Goal: Browse casually

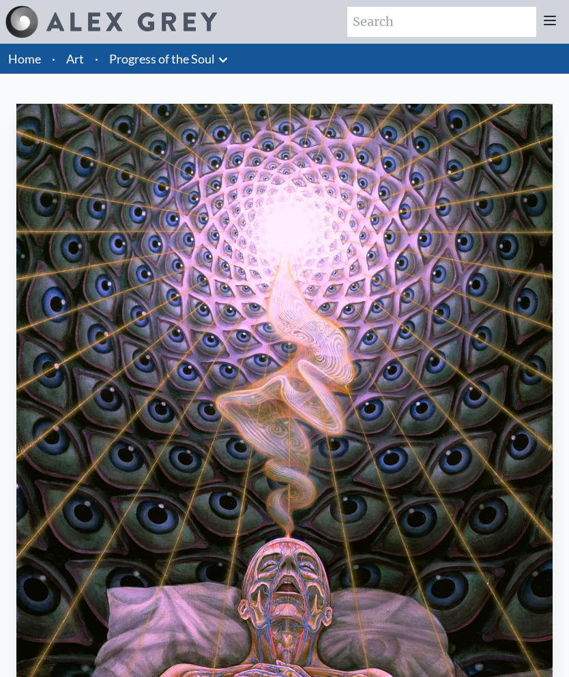
click at [70, 66] on link "Art" at bounding box center [75, 58] width 18 height 19
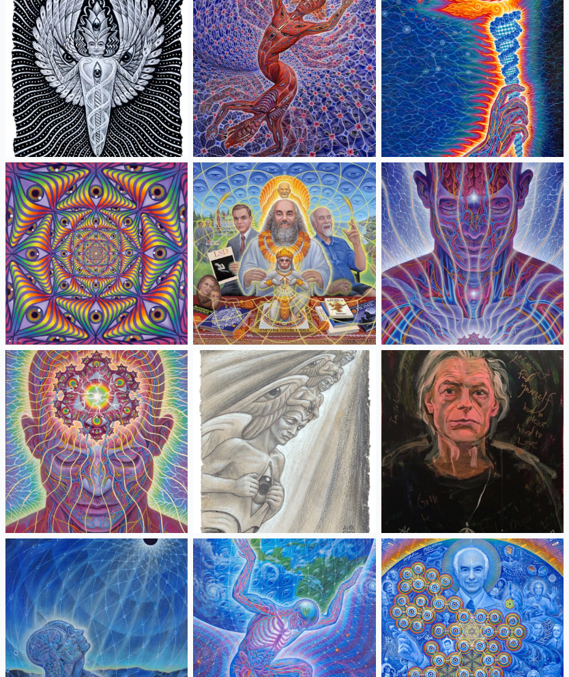
scroll to position [1676, 0]
click at [249, 250] on img at bounding box center [284, 254] width 182 height 182
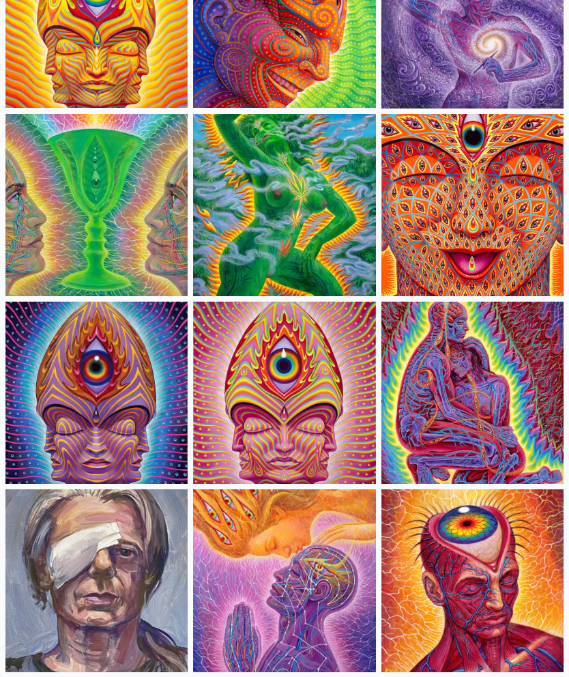
scroll to position [3042, 0]
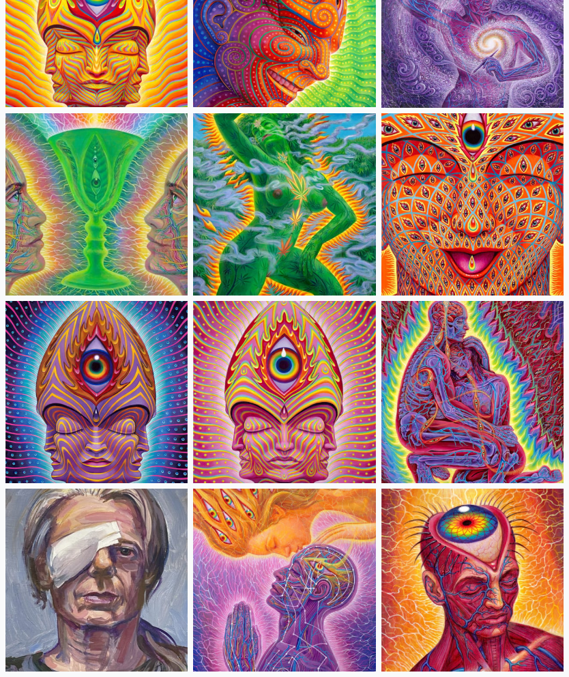
click at [228, 373] on img at bounding box center [284, 392] width 182 height 182
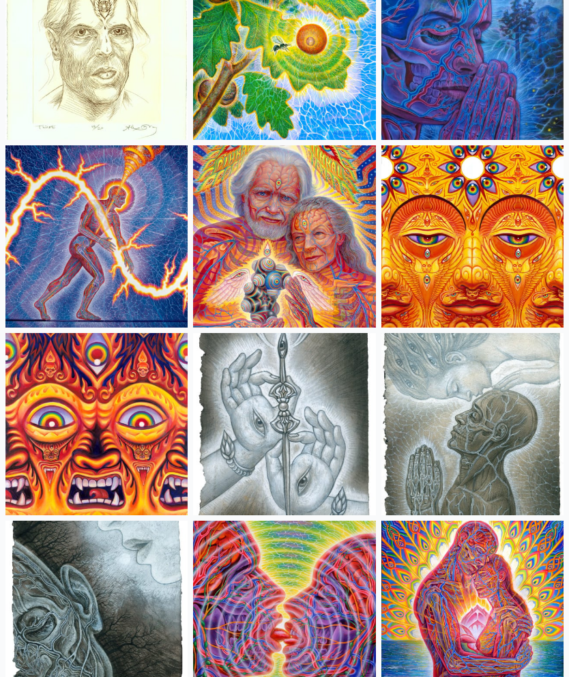
scroll to position [4717, 0]
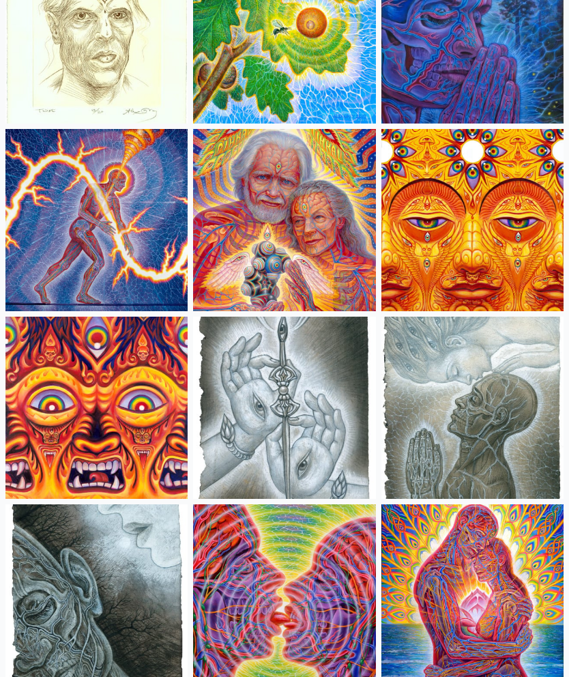
click at [234, 206] on img at bounding box center [284, 221] width 182 height 182
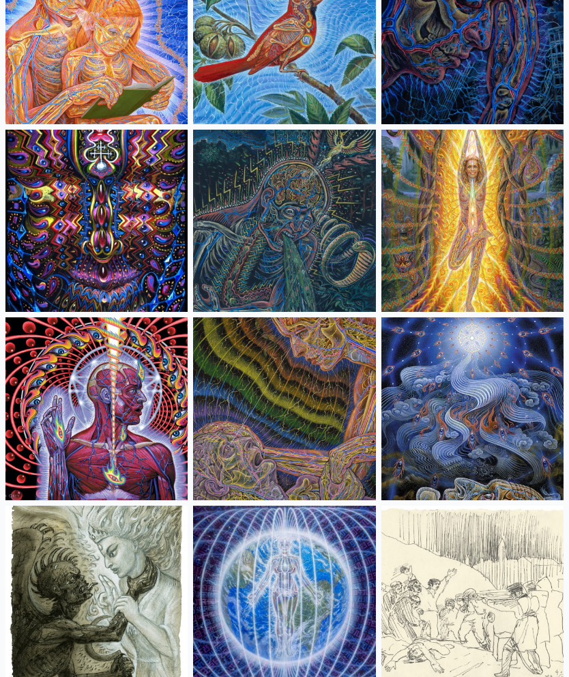
scroll to position [9795, 0]
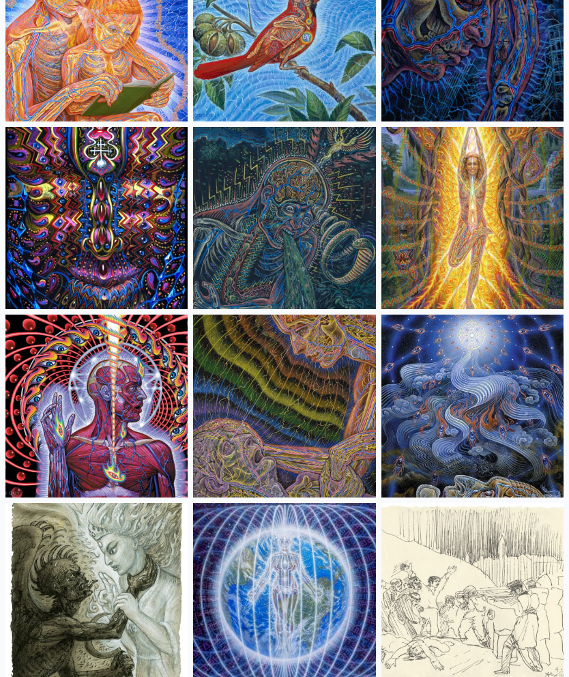
click at [266, 215] on img at bounding box center [284, 219] width 182 height 182
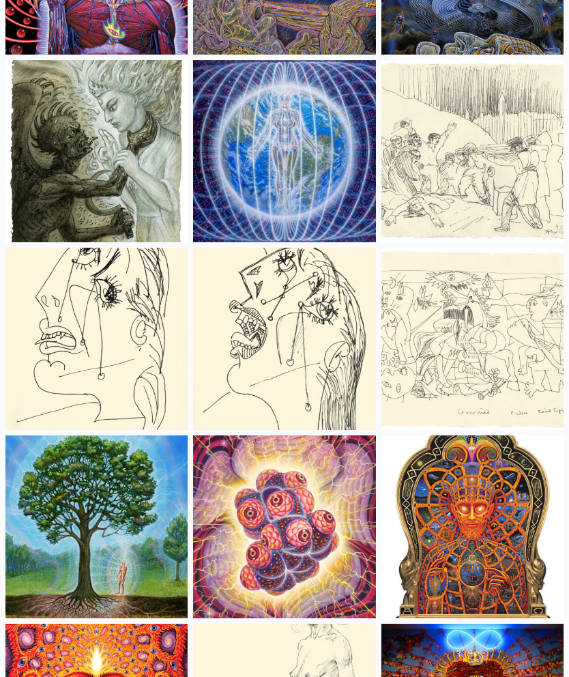
scroll to position [10464, 0]
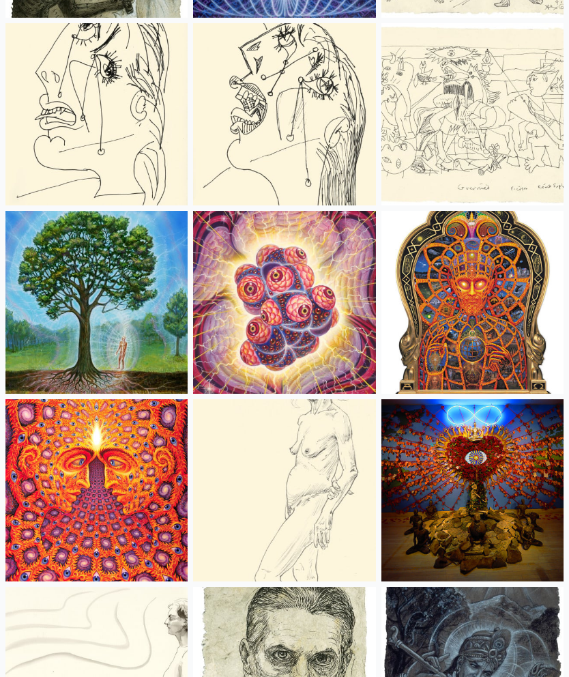
click at [85, 310] on img at bounding box center [96, 302] width 182 height 182
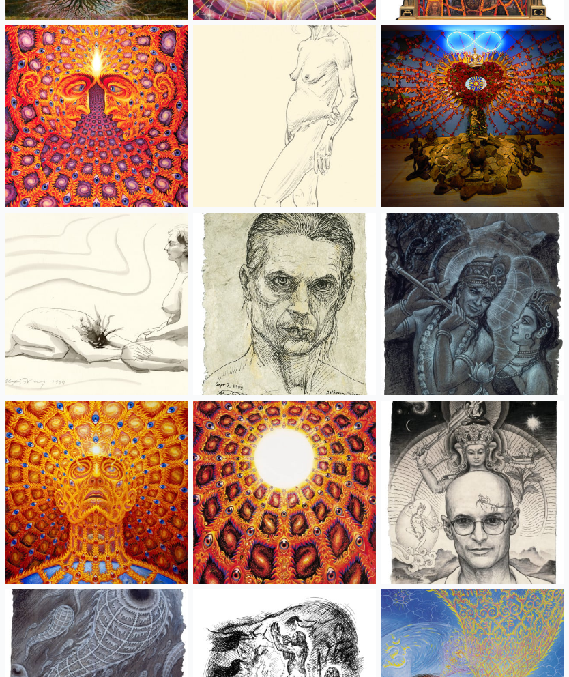
scroll to position [10869, 0]
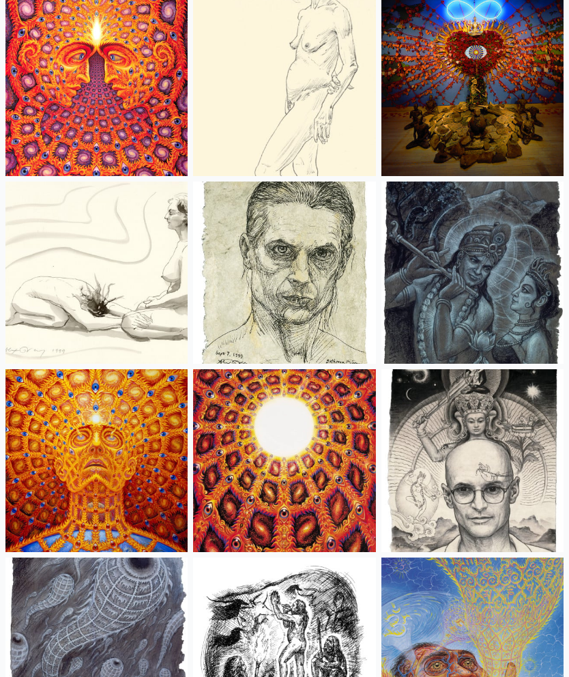
click at [249, 274] on img at bounding box center [284, 273] width 182 height 182
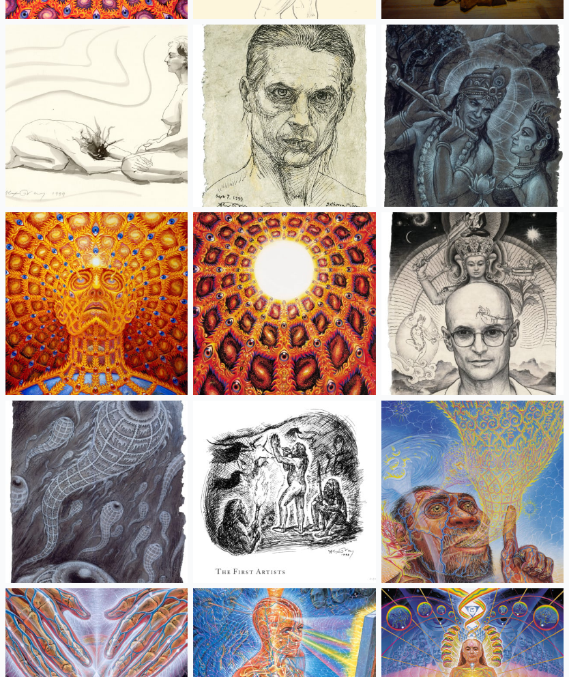
scroll to position [11061, 0]
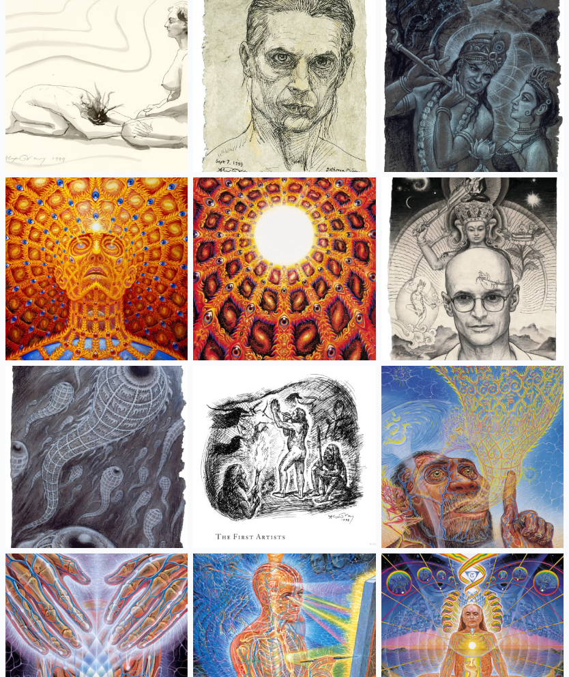
click at [444, 309] on img at bounding box center [473, 269] width 182 height 182
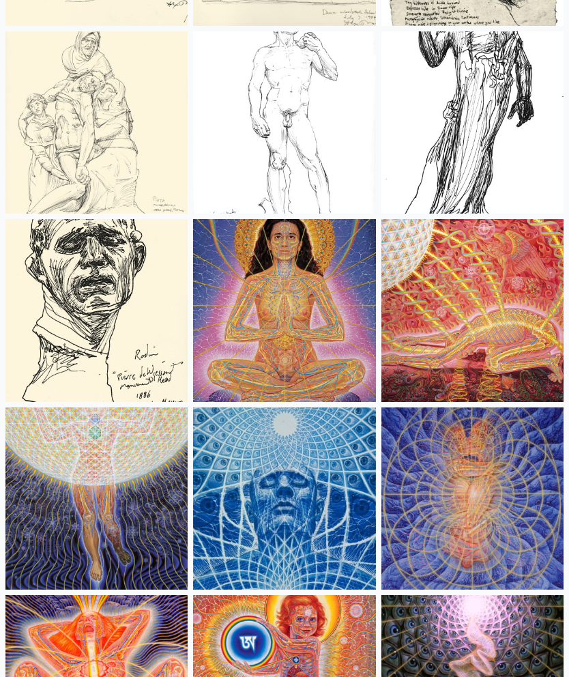
scroll to position [14069, 0]
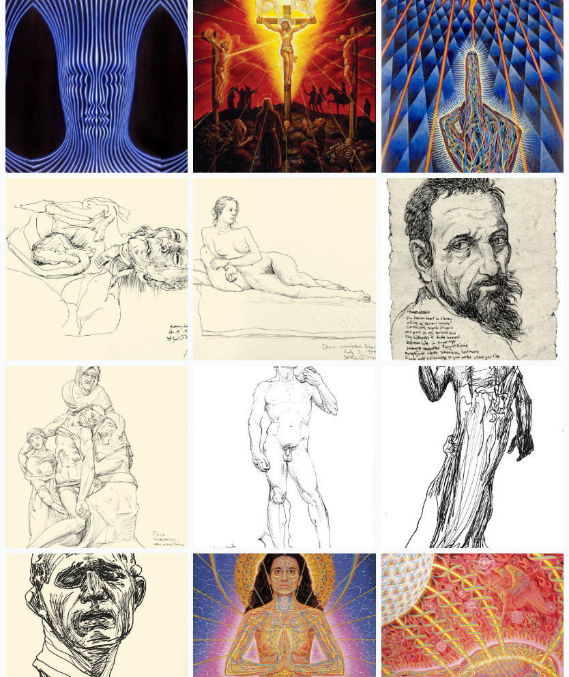
click at [258, 438] on img at bounding box center [284, 457] width 182 height 182
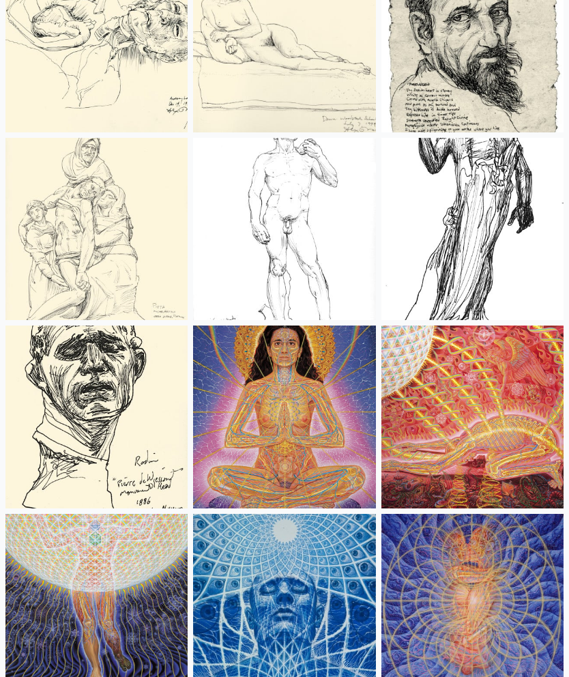
scroll to position [14472, 0]
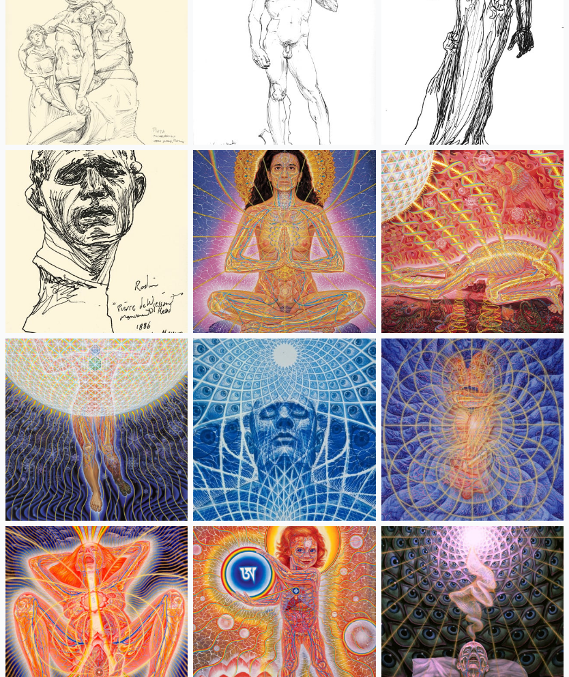
click at [269, 250] on img at bounding box center [284, 242] width 182 height 182
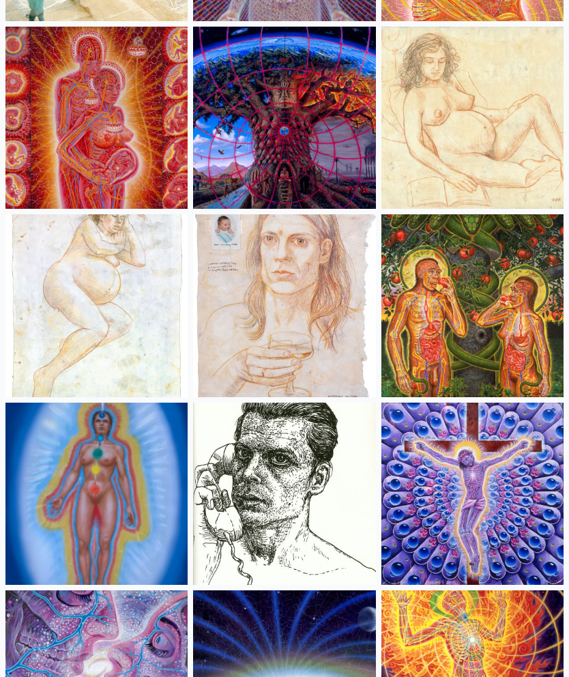
scroll to position [15349, 0]
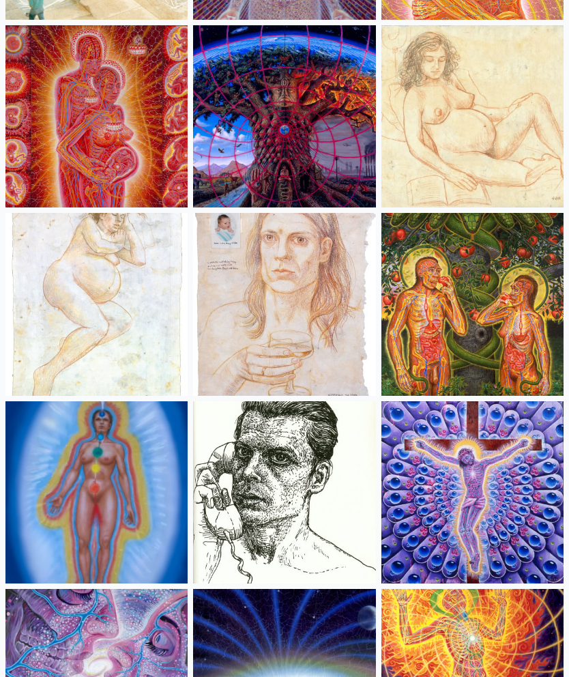
click at [444, 323] on img at bounding box center [473, 305] width 182 height 182
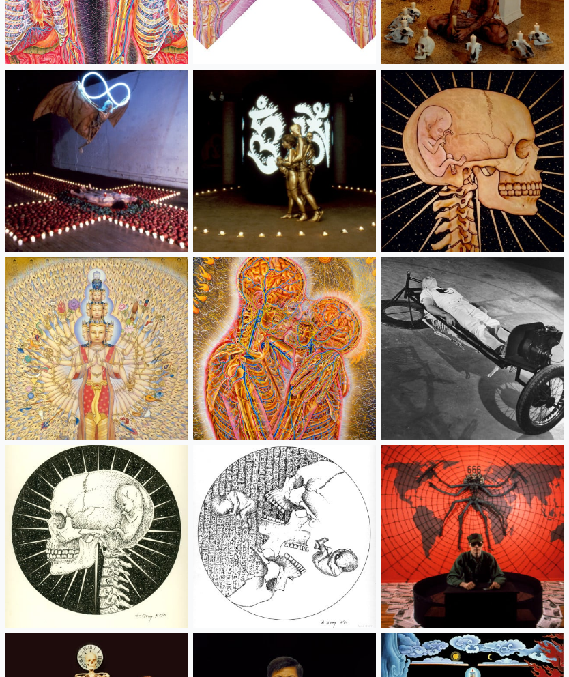
scroll to position [18098, 0]
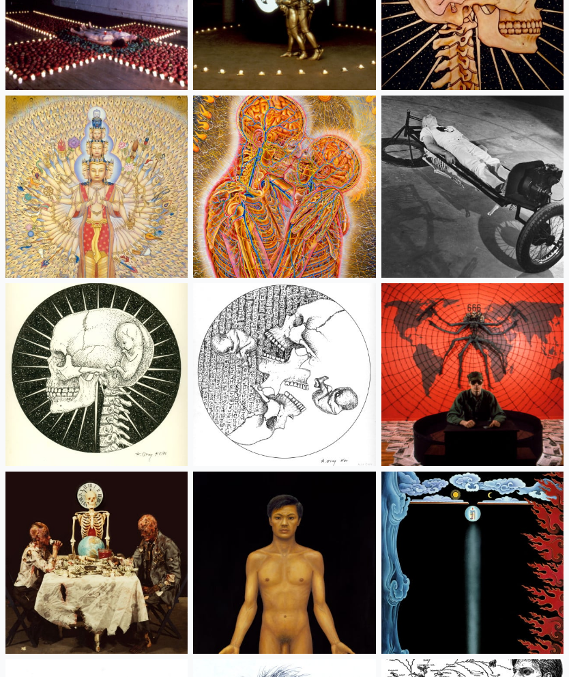
click at [251, 608] on img at bounding box center [284, 563] width 182 height 182
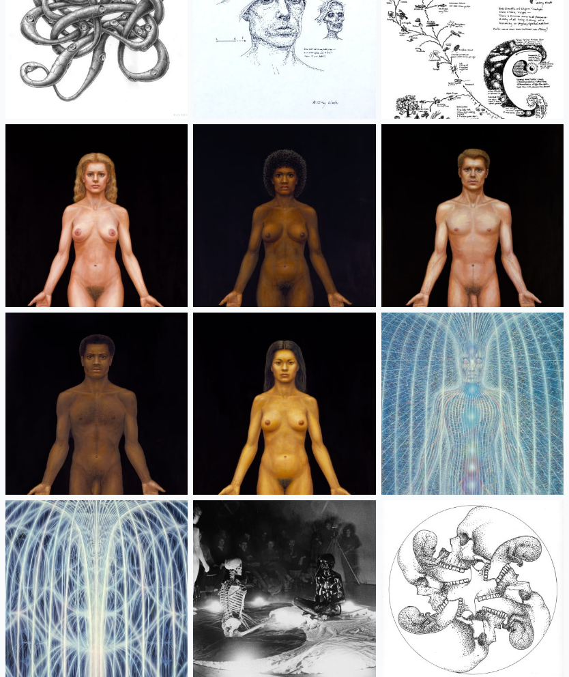
scroll to position [18824, 0]
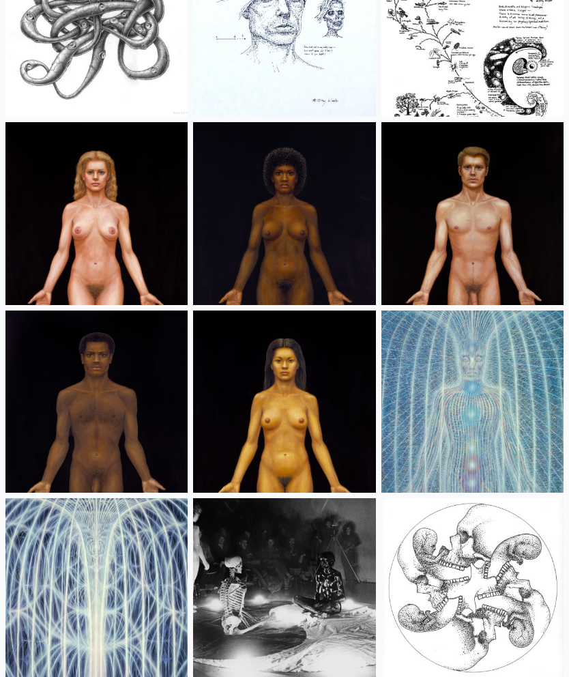
click at [98, 440] on img at bounding box center [96, 402] width 182 height 182
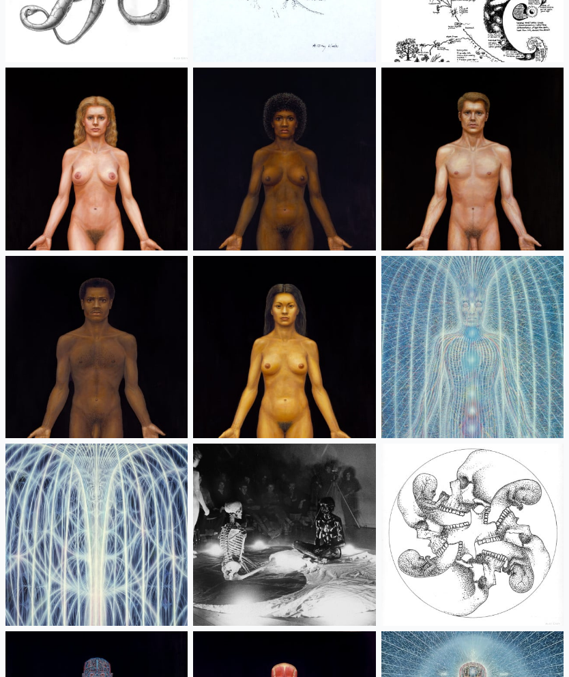
click at [442, 201] on img at bounding box center [473, 159] width 182 height 182
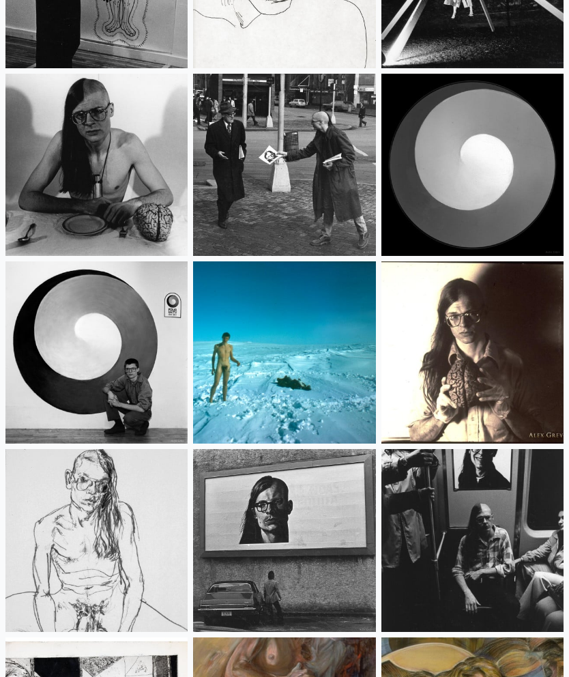
scroll to position [20189, 0]
click at [251, 397] on img at bounding box center [284, 353] width 182 height 182
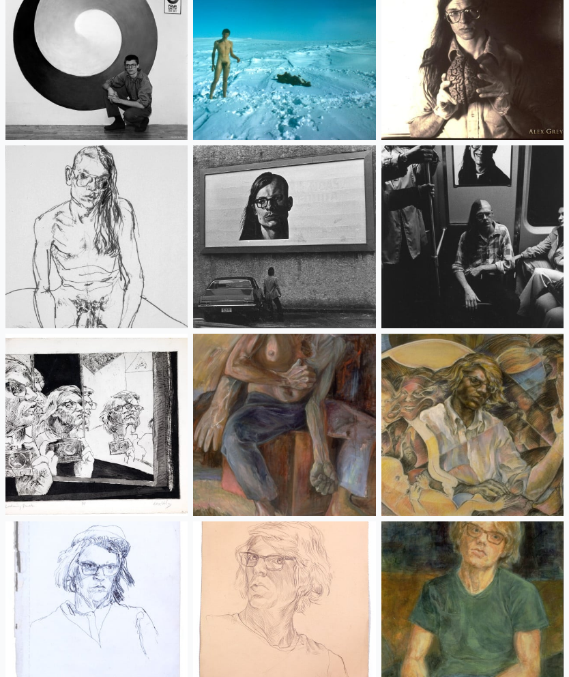
scroll to position [20490, 0]
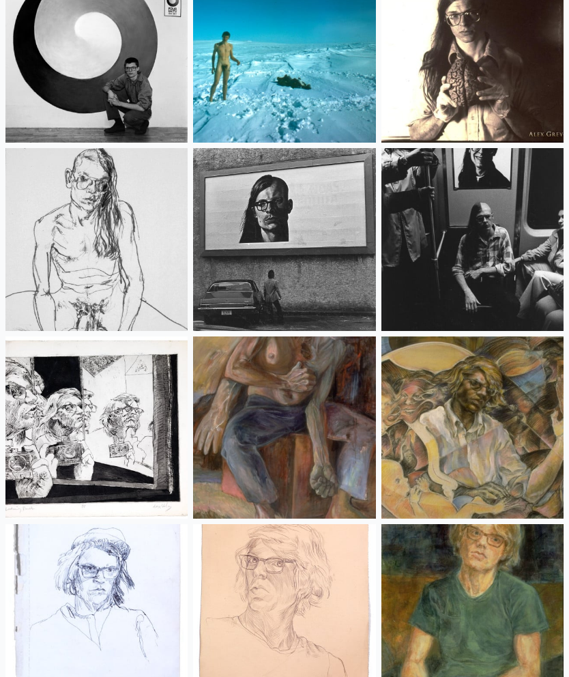
click at [463, 292] on img at bounding box center [473, 239] width 182 height 182
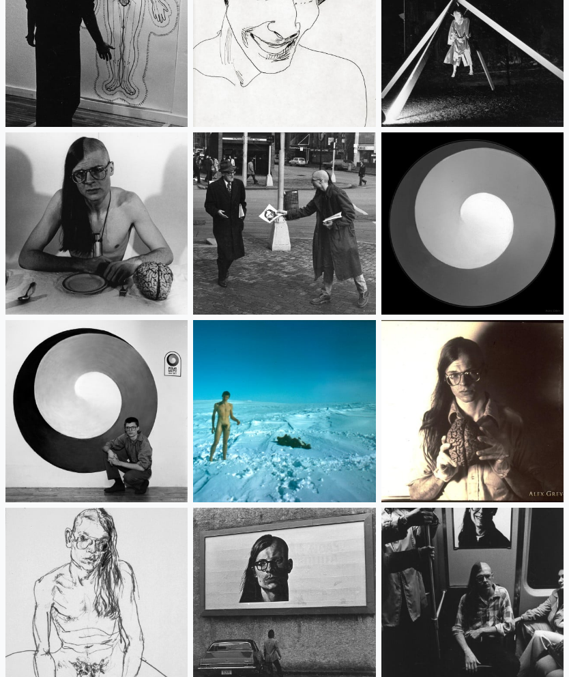
scroll to position [20127, 0]
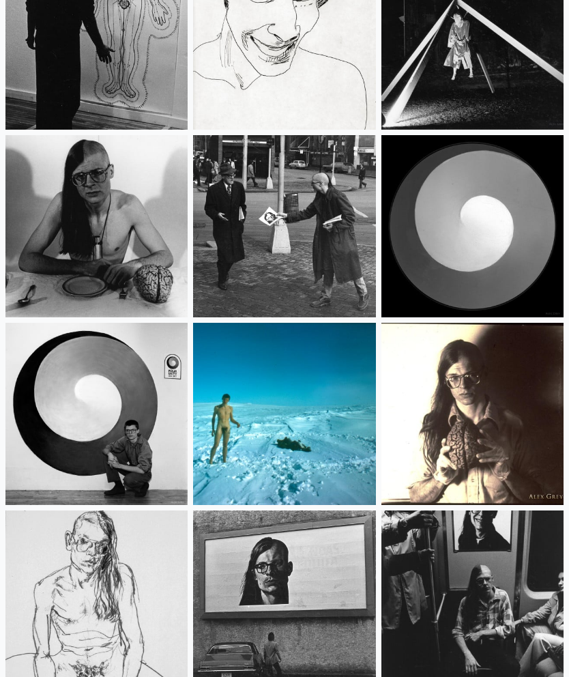
click at [251, 270] on img at bounding box center [284, 227] width 182 height 182
click at [44, 411] on img at bounding box center [96, 414] width 182 height 182
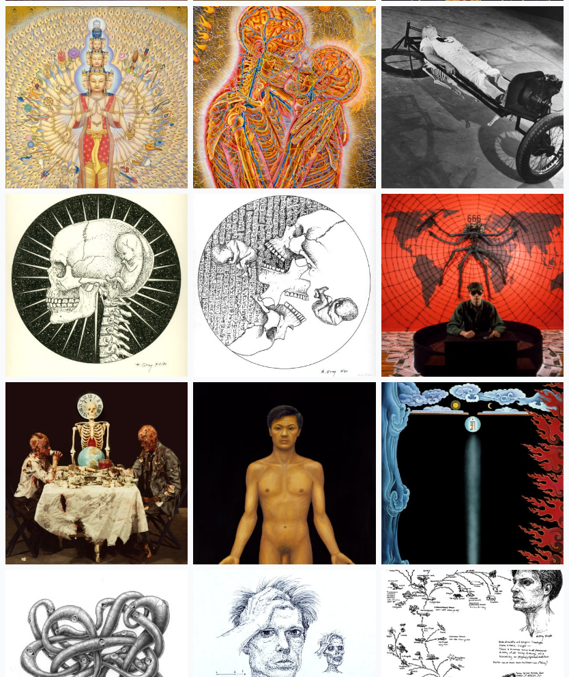
scroll to position [18157, 0]
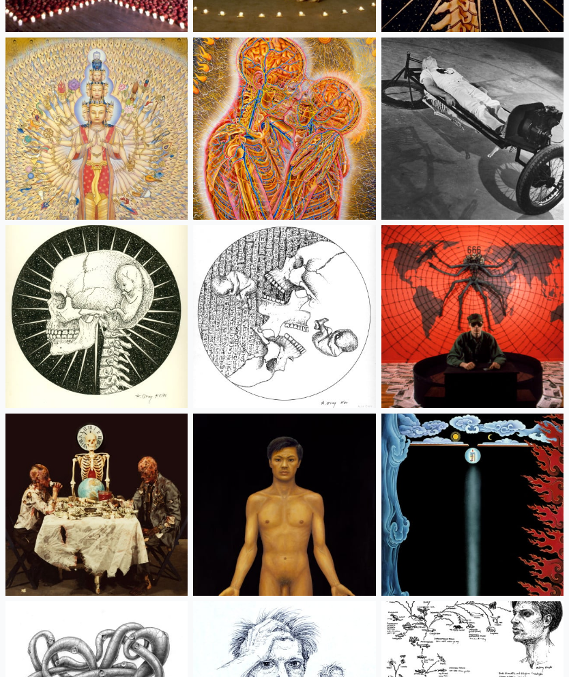
click at [445, 339] on img at bounding box center [473, 316] width 182 height 182
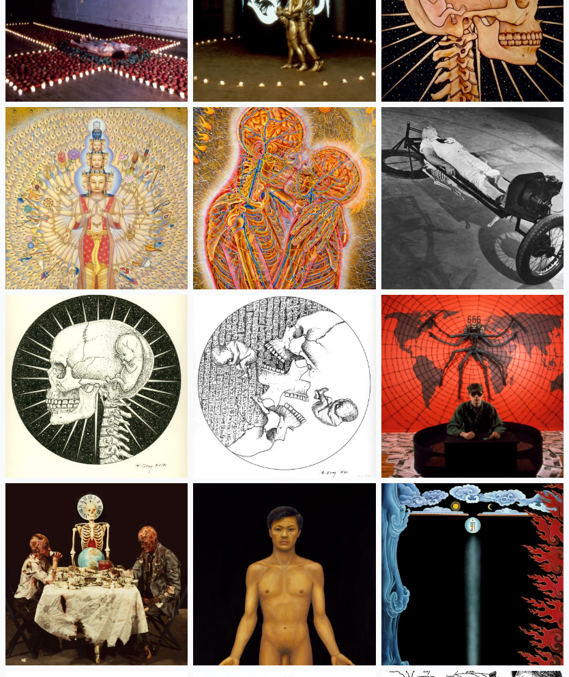
scroll to position [18088, 0]
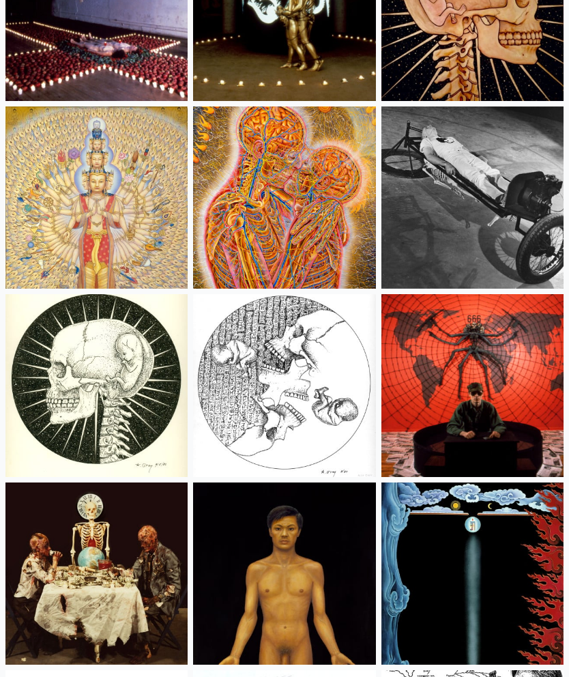
click at [276, 213] on img at bounding box center [284, 198] width 182 height 182
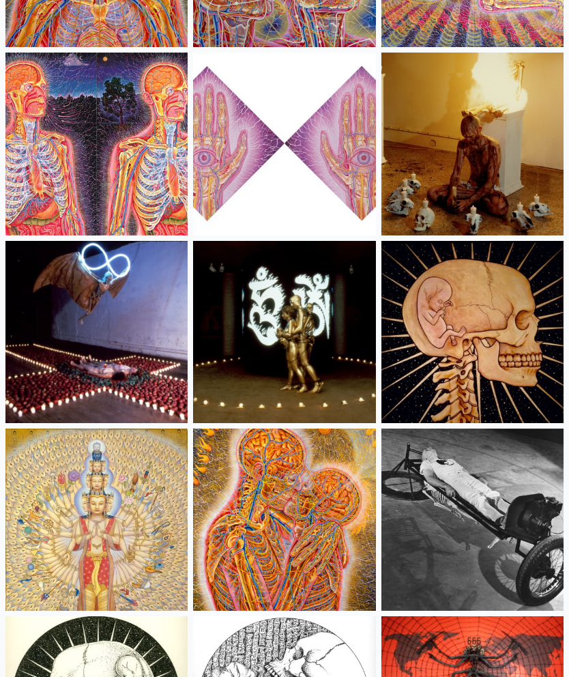
scroll to position [17763, 0]
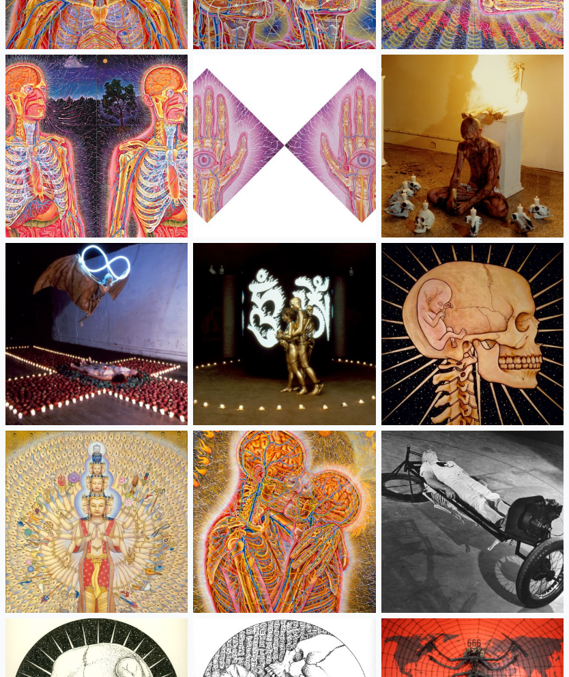
click at [259, 364] on img at bounding box center [284, 335] width 182 height 182
click at [68, 345] on img at bounding box center [96, 334] width 182 height 182
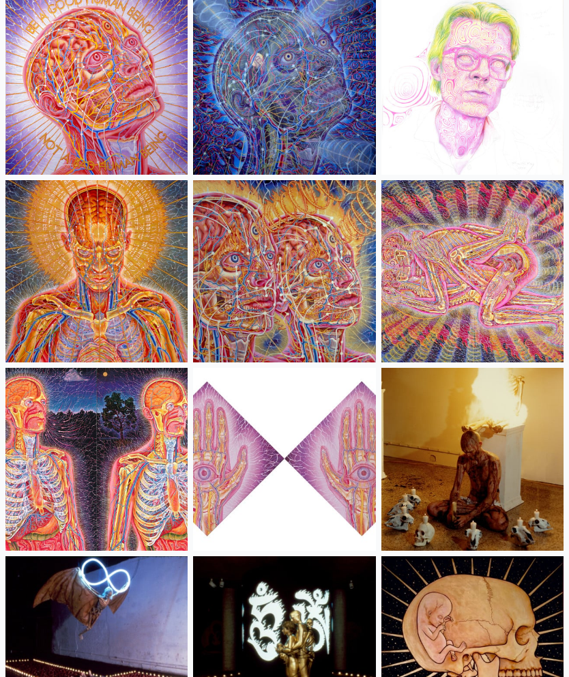
scroll to position [17455, 0]
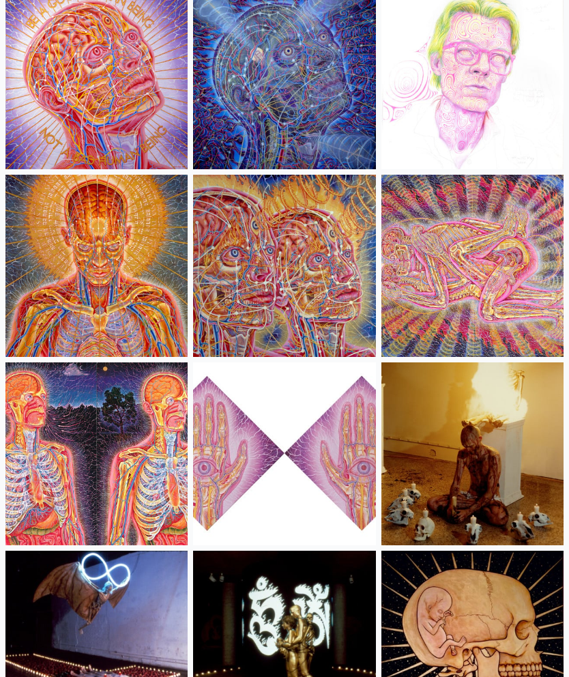
click at [440, 281] on img at bounding box center [473, 266] width 182 height 182
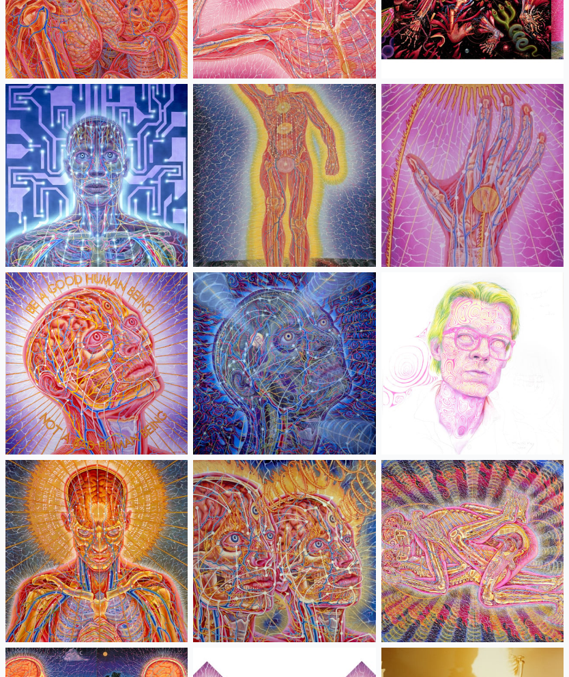
scroll to position [17169, 0]
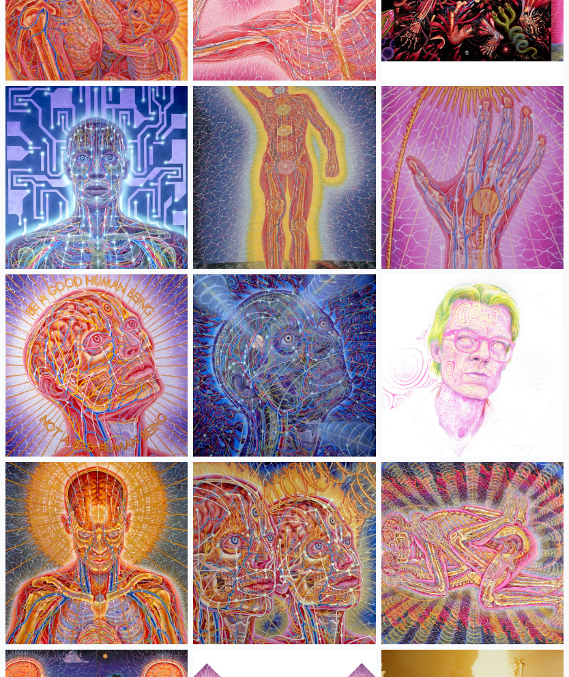
click at [451, 386] on img at bounding box center [473, 365] width 182 height 182
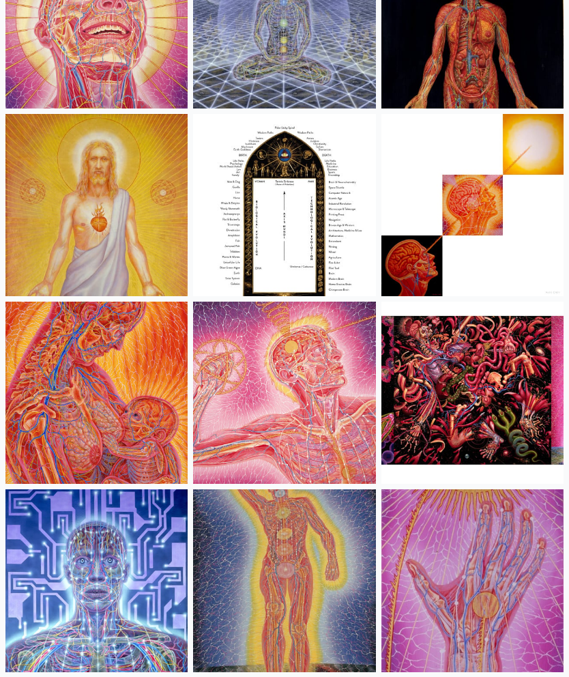
scroll to position [16764, 0]
click at [60, 229] on img at bounding box center [96, 206] width 182 height 182
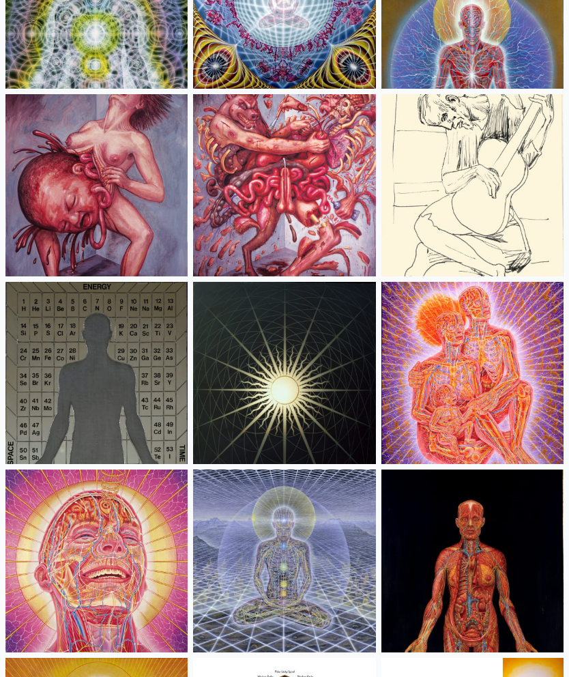
scroll to position [16275, 0]
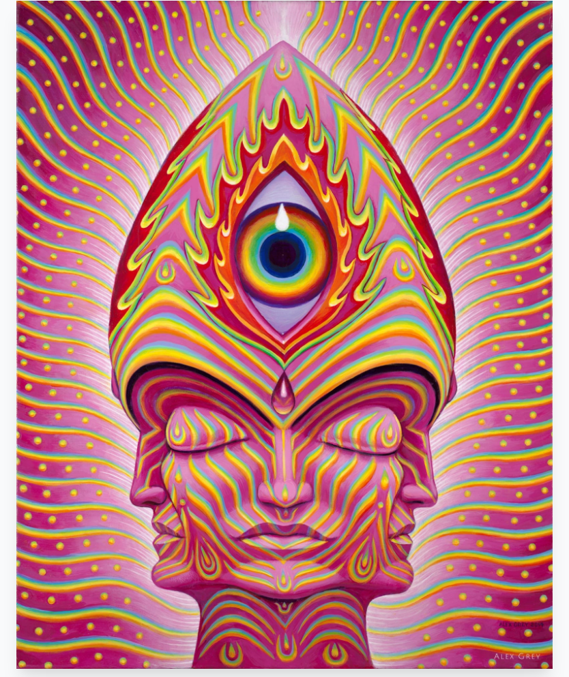
scroll to position [103, 0]
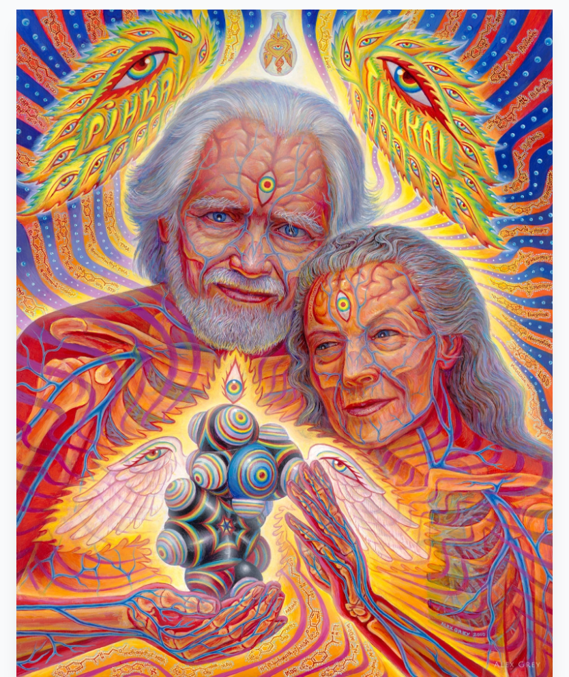
scroll to position [92, 0]
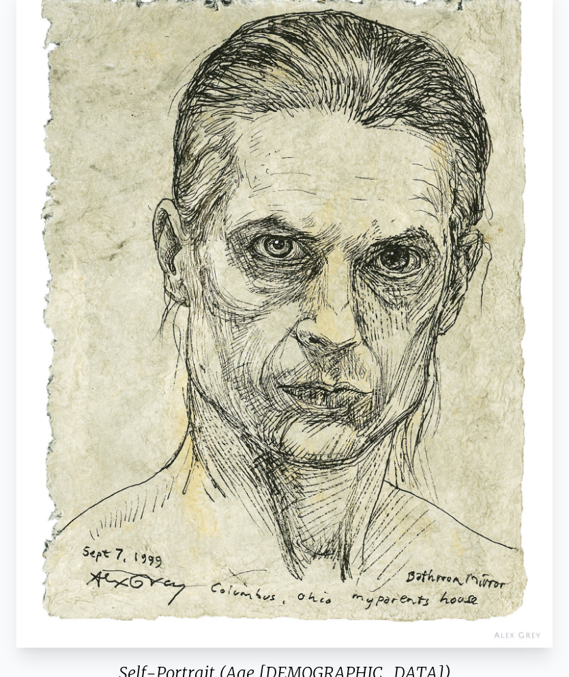
scroll to position [119, 0]
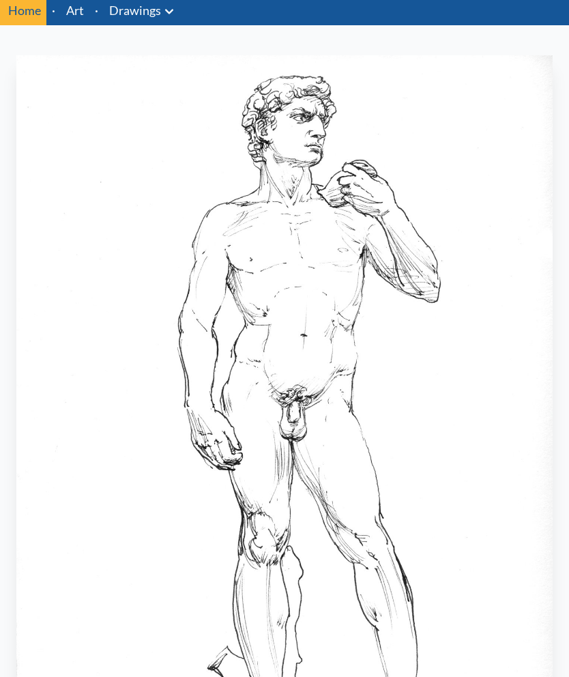
scroll to position [44, 0]
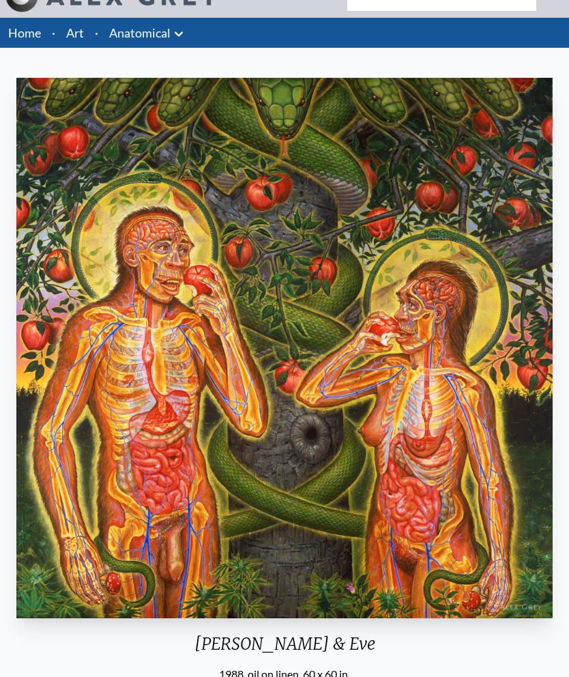
scroll to position [42, 0]
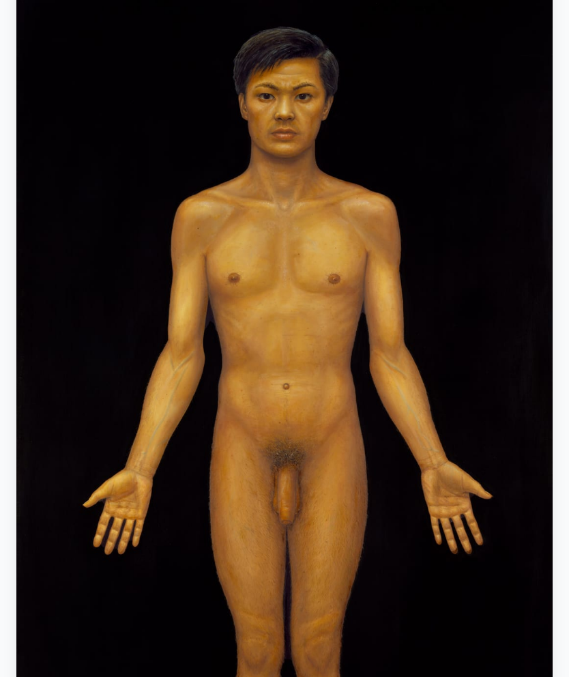
scroll to position [143, 0]
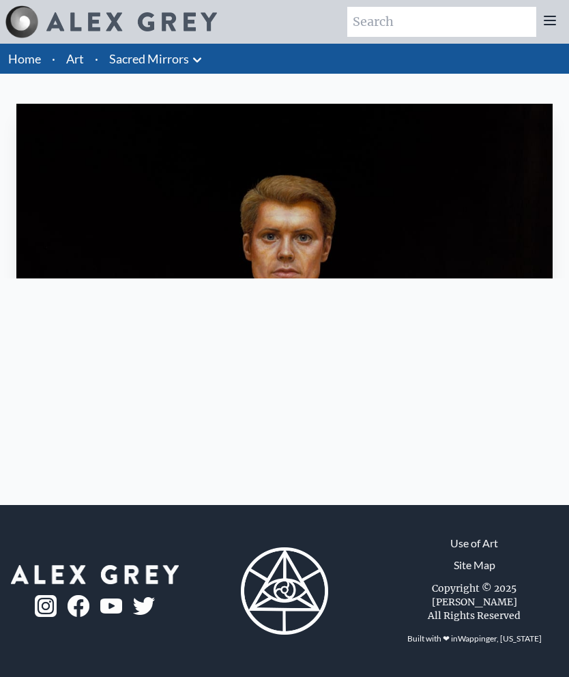
scroll to position [55, 0]
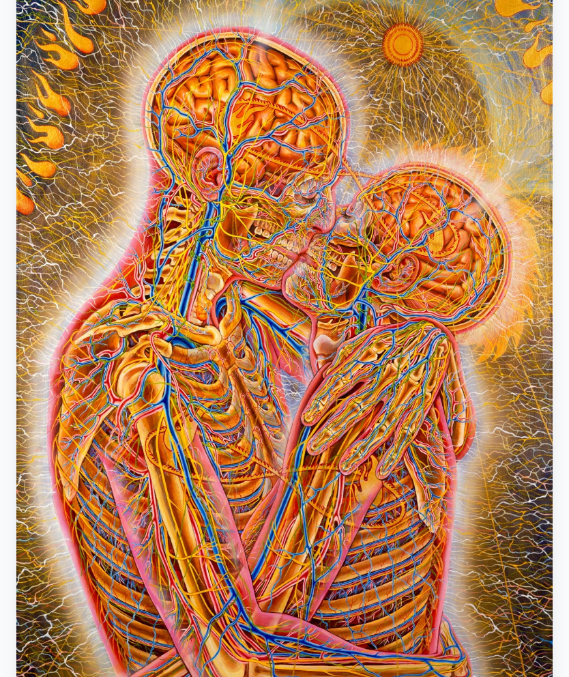
scroll to position [179, 0]
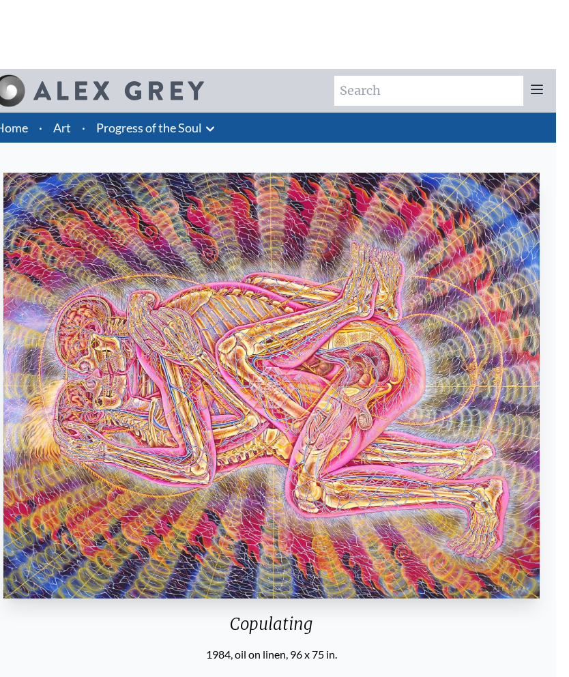
scroll to position [48, 0]
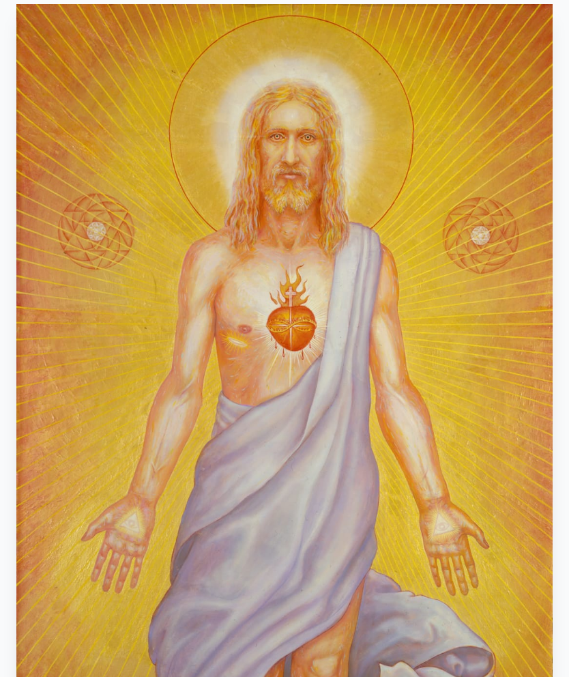
scroll to position [98, 0]
